Goal: Task Accomplishment & Management: Manage account settings

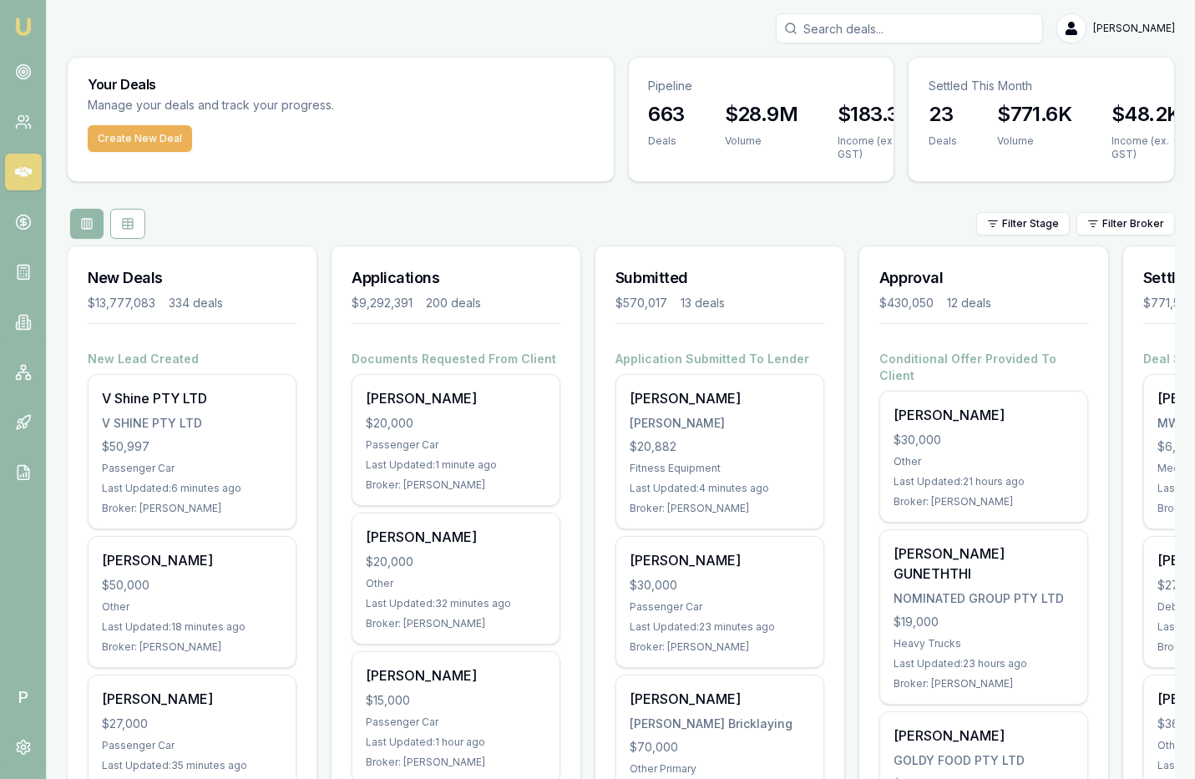
click at [877, 28] on input "Search deals" at bounding box center [909, 28] width 267 height 30
paste input "D-84000DH6S9"
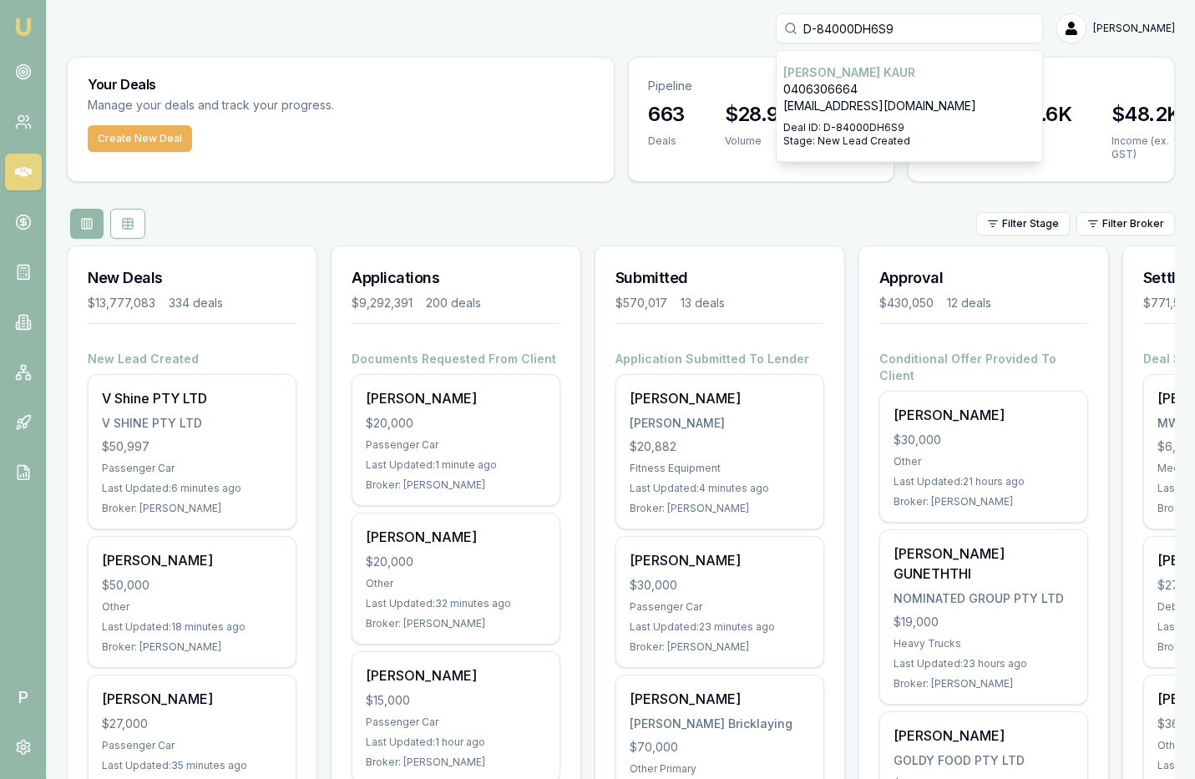
type input "D-84000DH6S9"
click at [876, 88] on p "0406306664" at bounding box center [909, 89] width 252 height 17
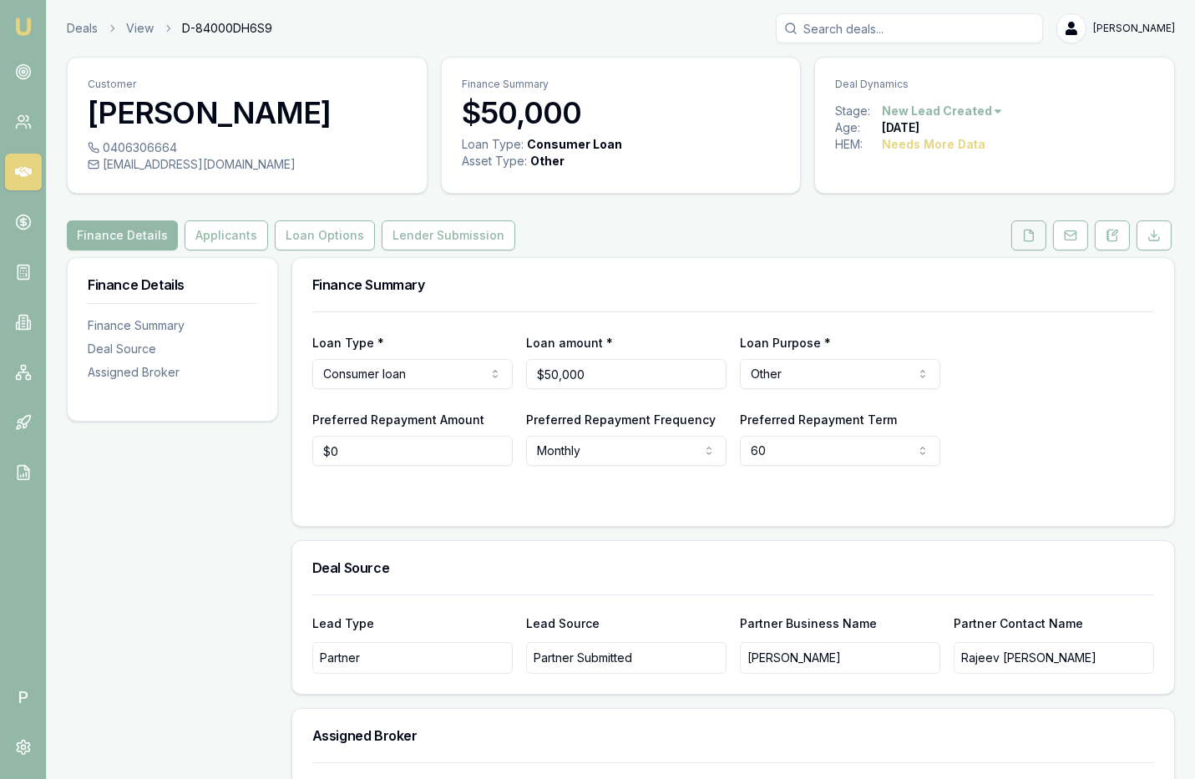
click at [1028, 236] on icon at bounding box center [1028, 235] width 13 height 13
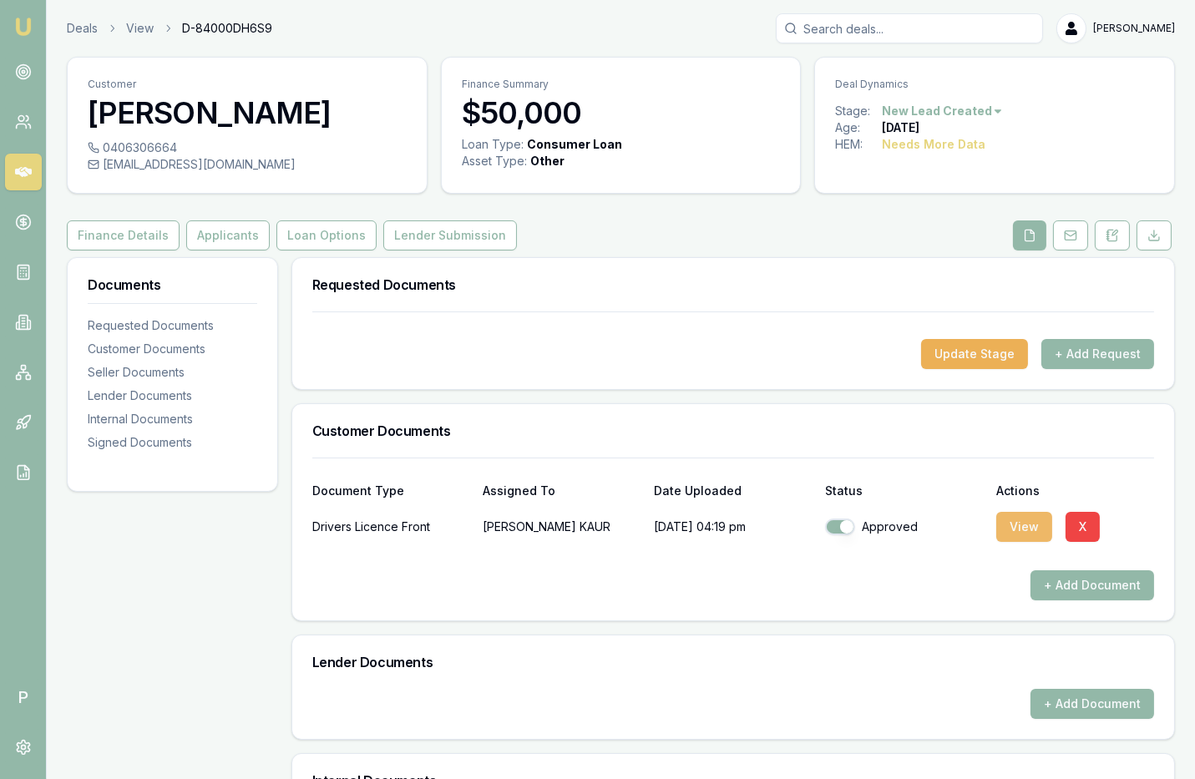
click at [1019, 526] on button "View" at bounding box center [1024, 527] width 56 height 30
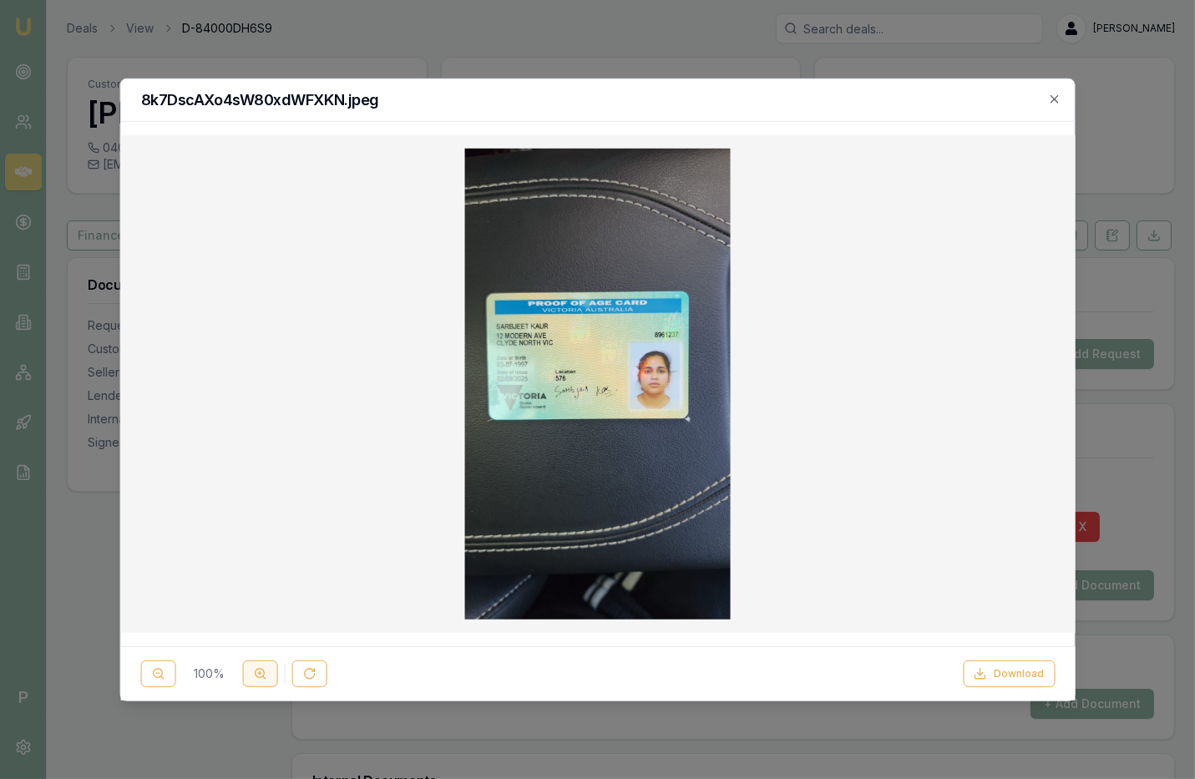
click at [267, 671] on button at bounding box center [259, 673] width 35 height 27
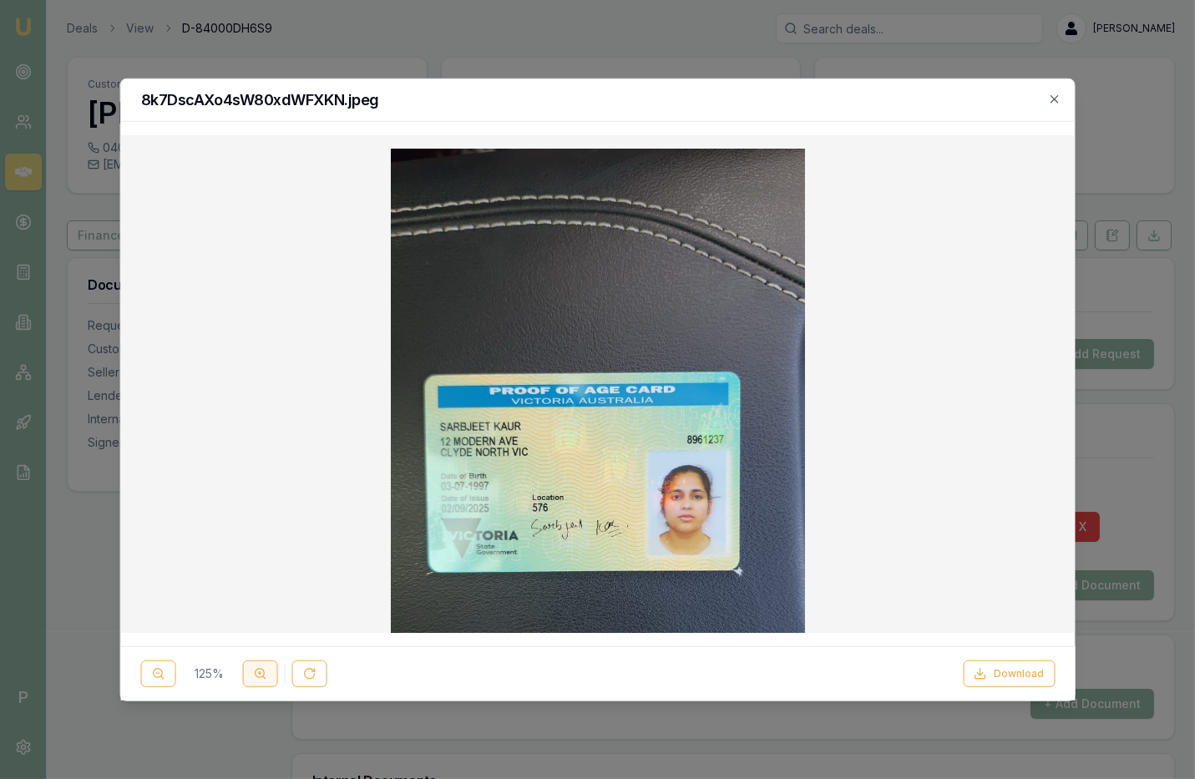
click at [267, 671] on button at bounding box center [259, 673] width 35 height 27
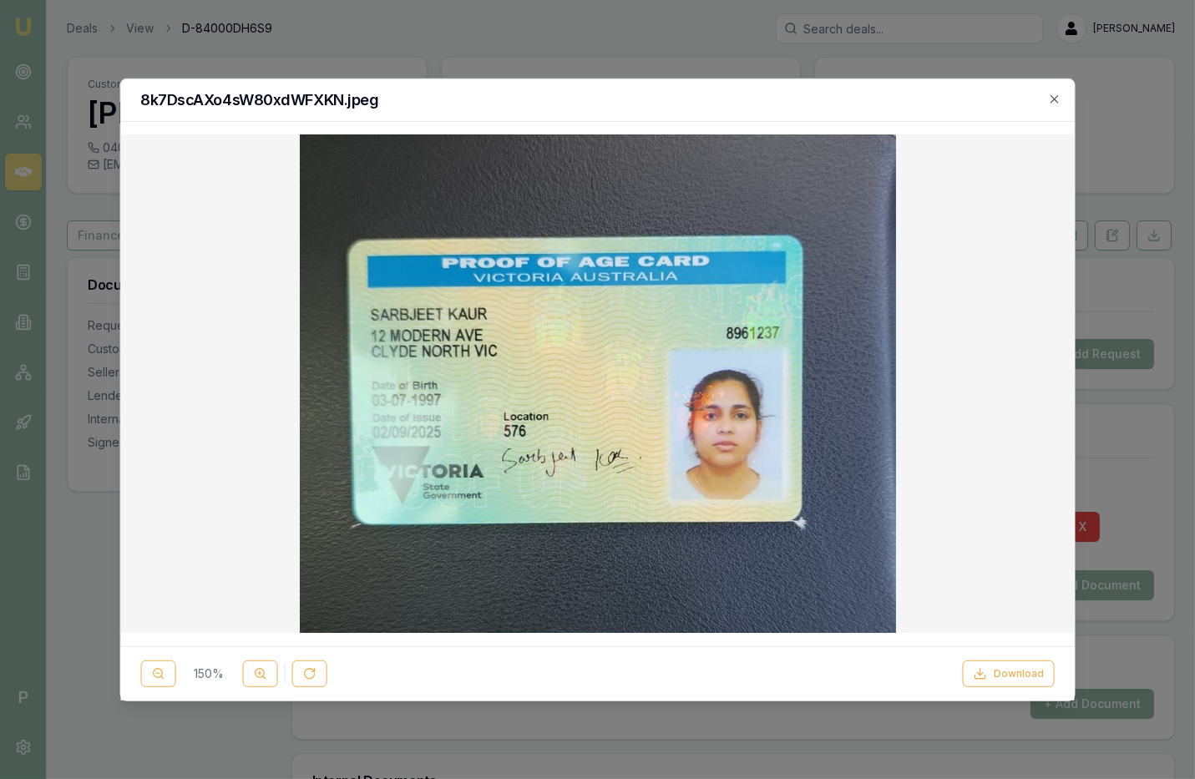
scroll to position [250, 0]
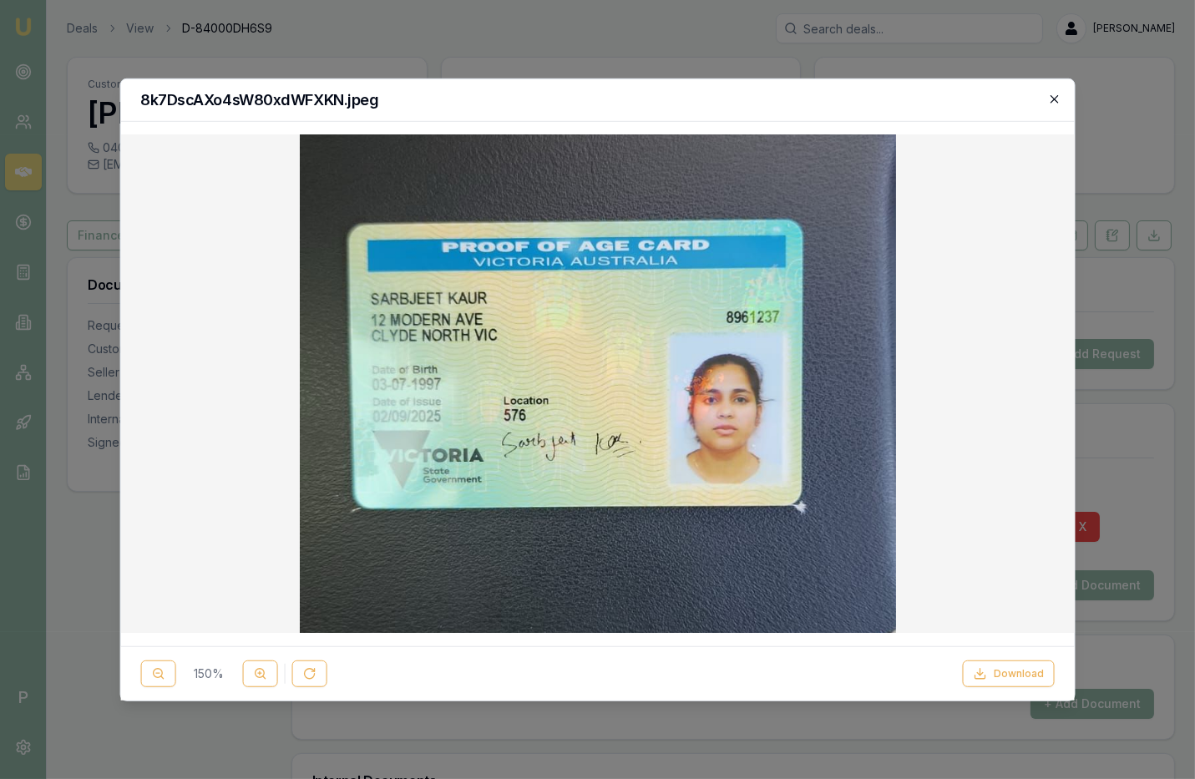
click at [1054, 96] on icon "button" at bounding box center [1054, 98] width 13 height 13
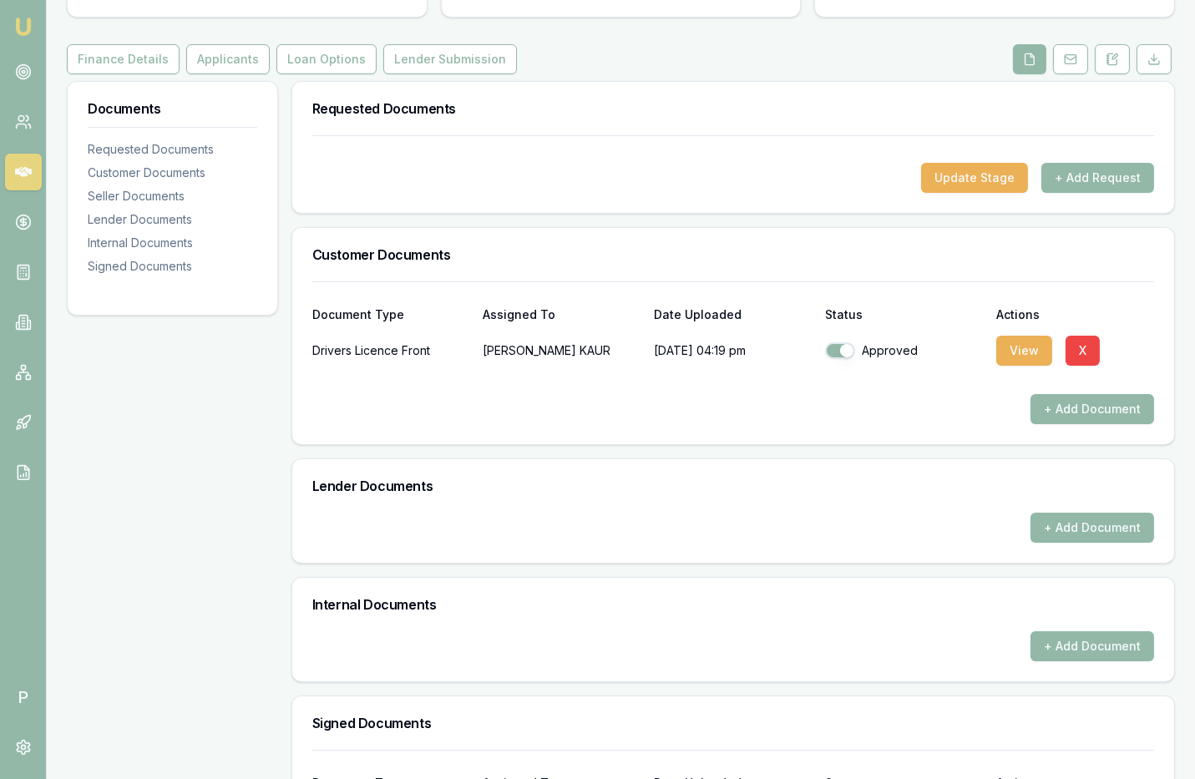
scroll to position [359, 0]
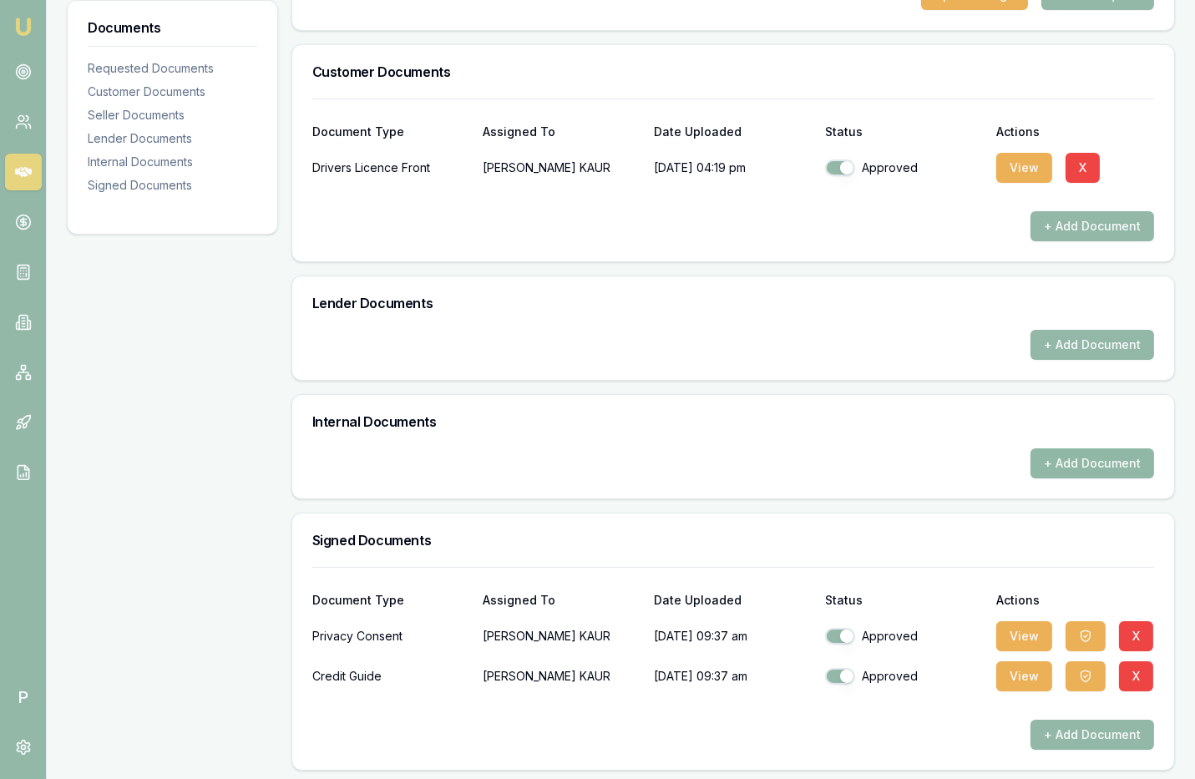
click at [1054, 450] on button "+ Add Document" at bounding box center [1092, 463] width 124 height 30
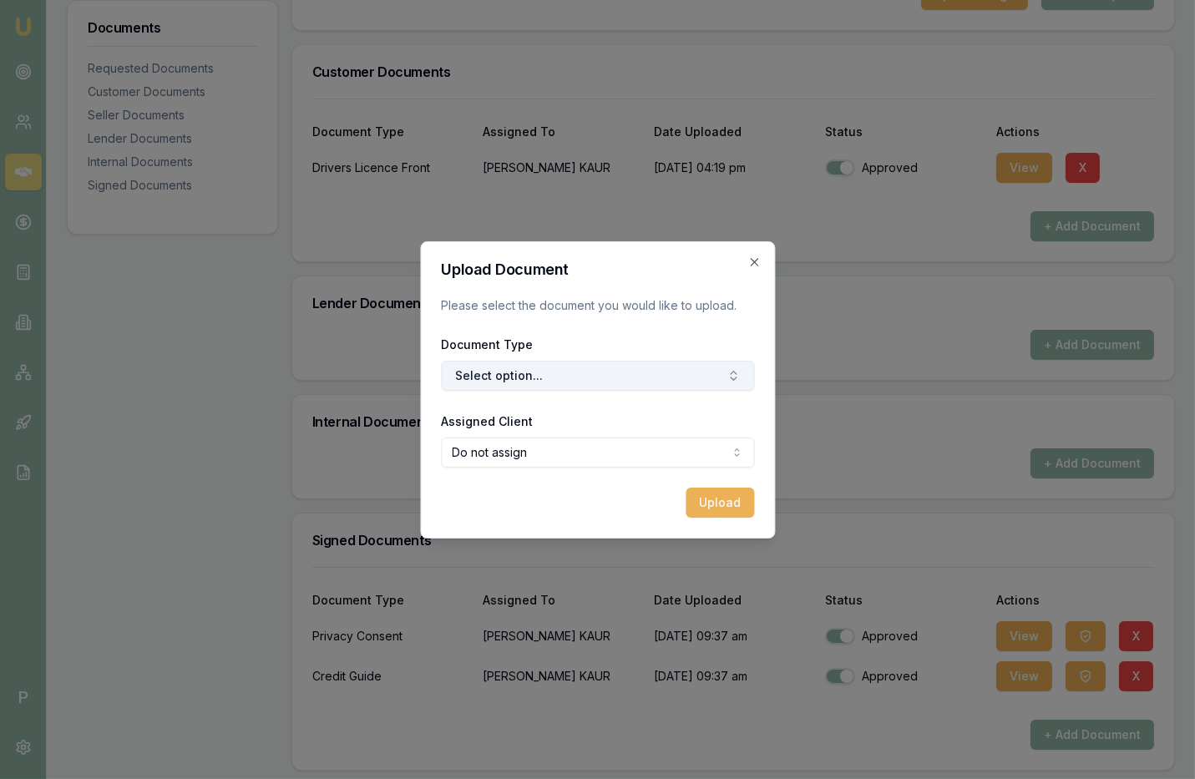
click at [572, 377] on button "Select option..." at bounding box center [597, 376] width 313 height 30
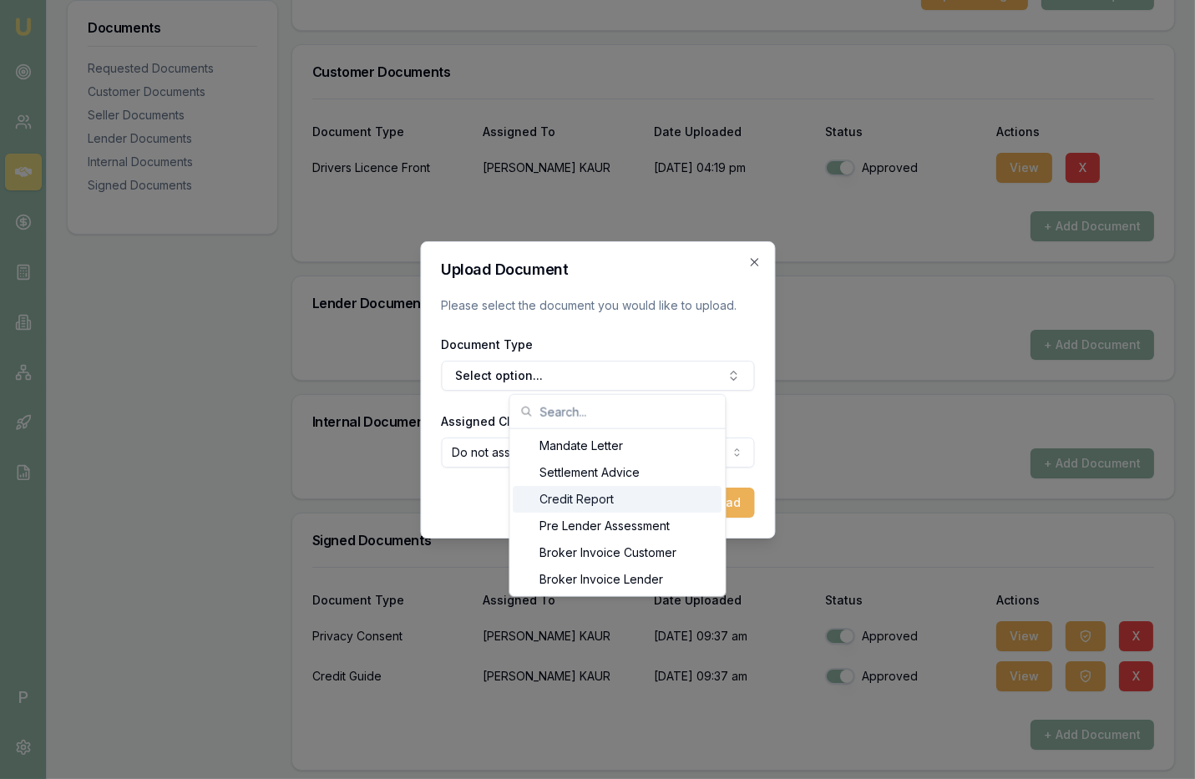
click at [573, 494] on div "Credit Report" at bounding box center [617, 499] width 209 height 27
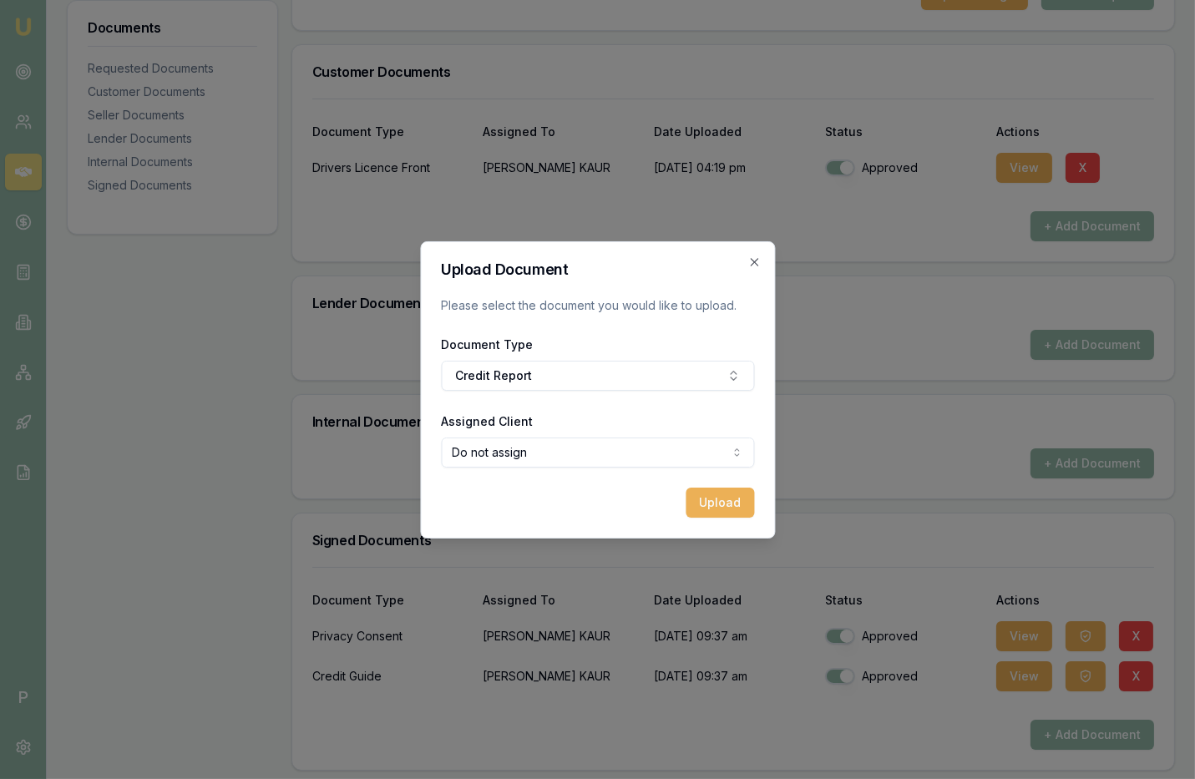
click at [588, 420] on body "Emu Broker P Deals View D-84000DH6S9 [PERSON_NAME] Toggle Menu Customer [PERSON…" at bounding box center [597, 30] width 1195 height 779
select select "U-88BOCVKNEA"
click at [710, 498] on button "Upload" at bounding box center [719, 503] width 68 height 30
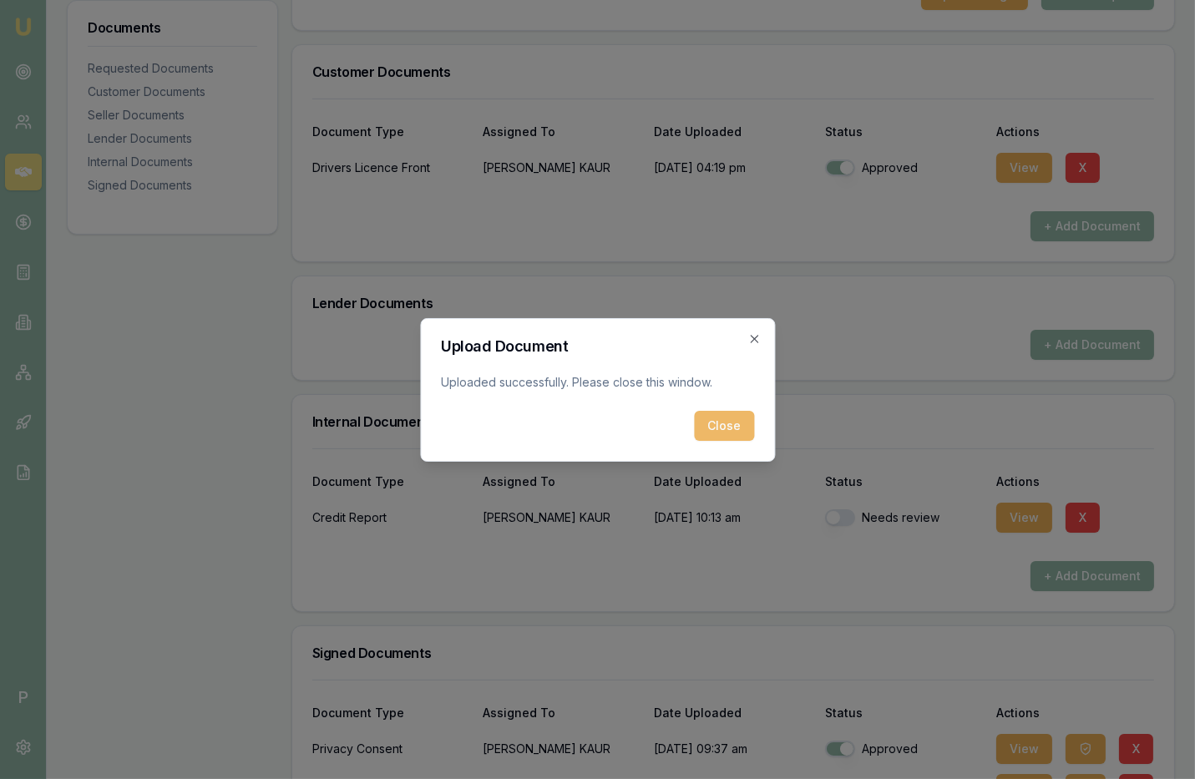
click at [721, 427] on button "Close" at bounding box center [724, 426] width 60 height 30
